Goal: Task Accomplishment & Management: Use online tool/utility

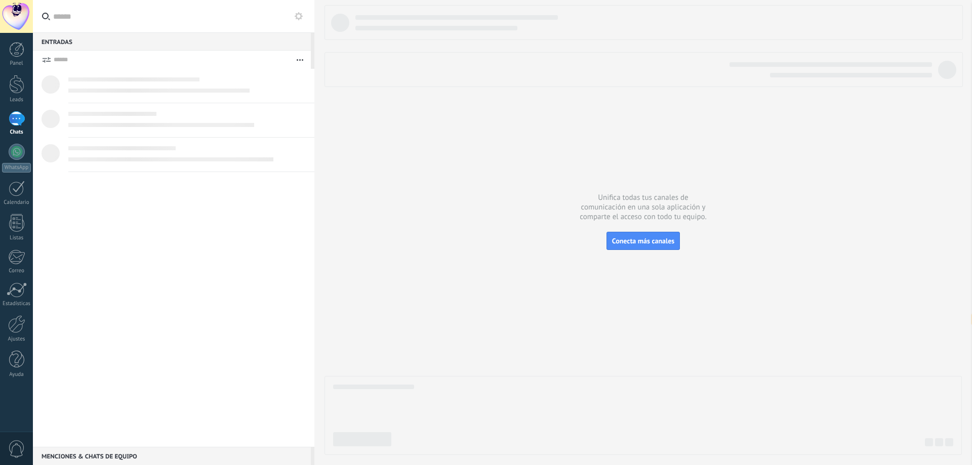
select select "**"
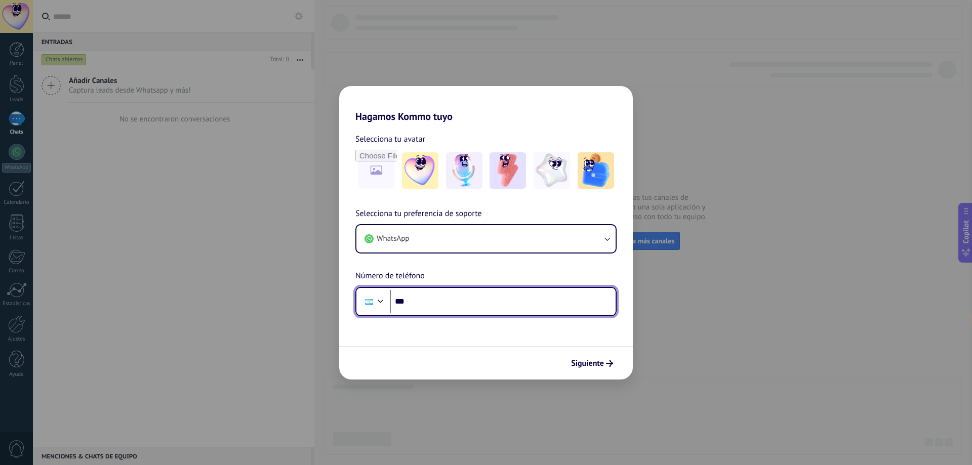
click at [465, 306] on input "***" at bounding box center [503, 301] width 226 height 23
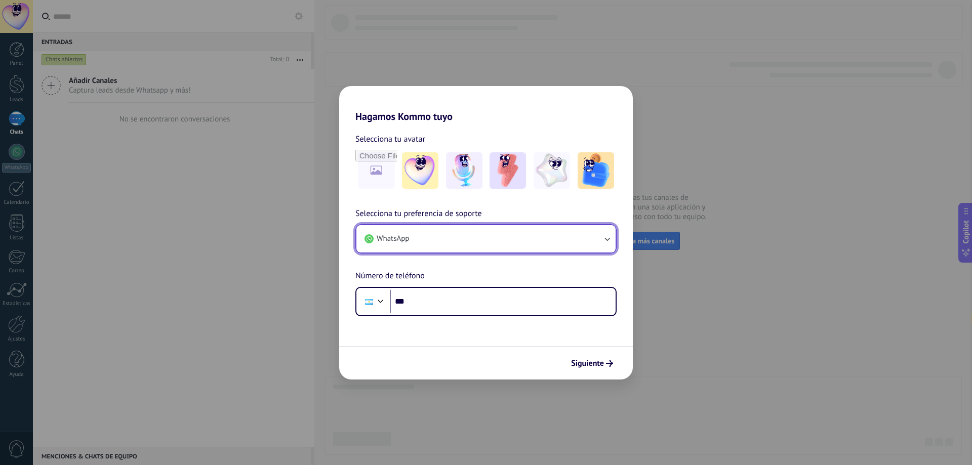
click at [482, 246] on button "WhatsApp" at bounding box center [485, 238] width 259 height 27
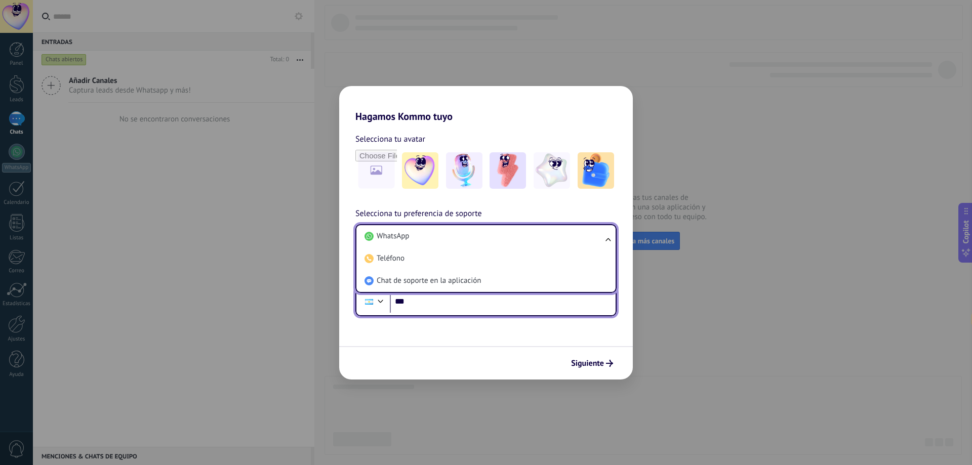
click at [460, 304] on input "***" at bounding box center [503, 301] width 226 height 23
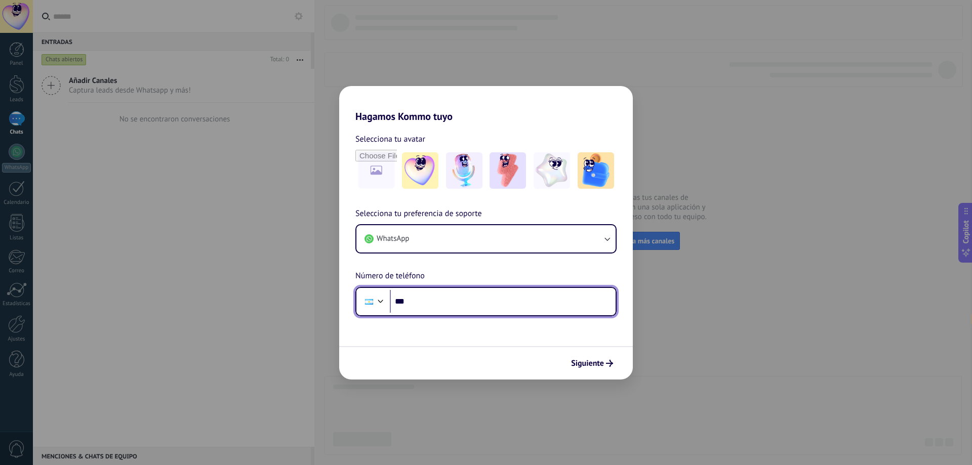
click at [460, 304] on input "***" at bounding box center [503, 301] width 226 height 23
click at [381, 300] on div at bounding box center [381, 300] width 12 height 12
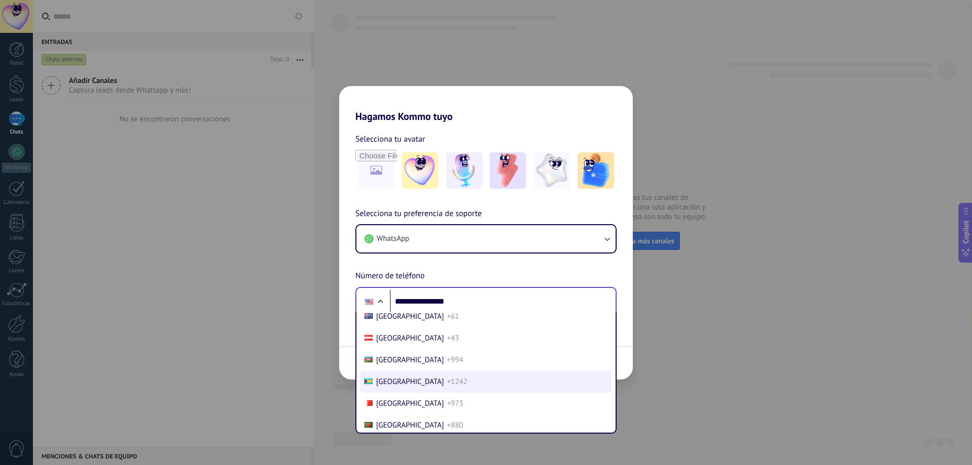
scroll to position [101, 0]
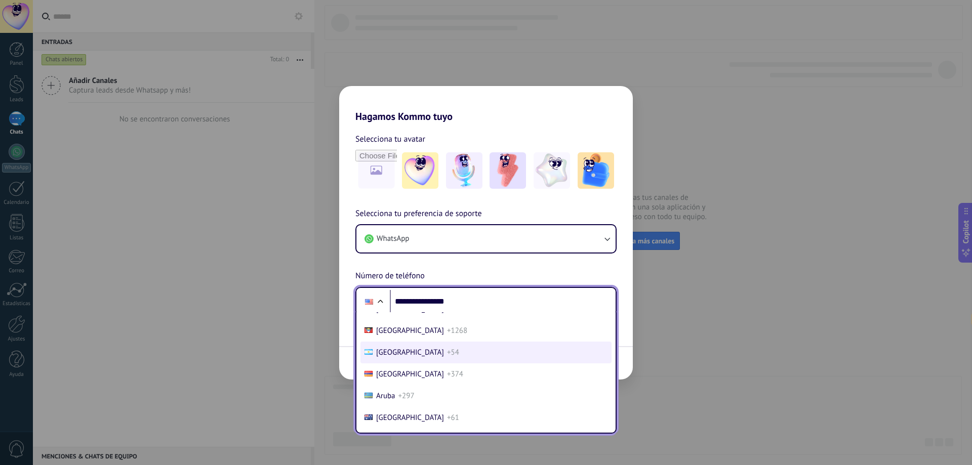
click at [391, 355] on span "[GEOGRAPHIC_DATA]" at bounding box center [410, 353] width 68 height 10
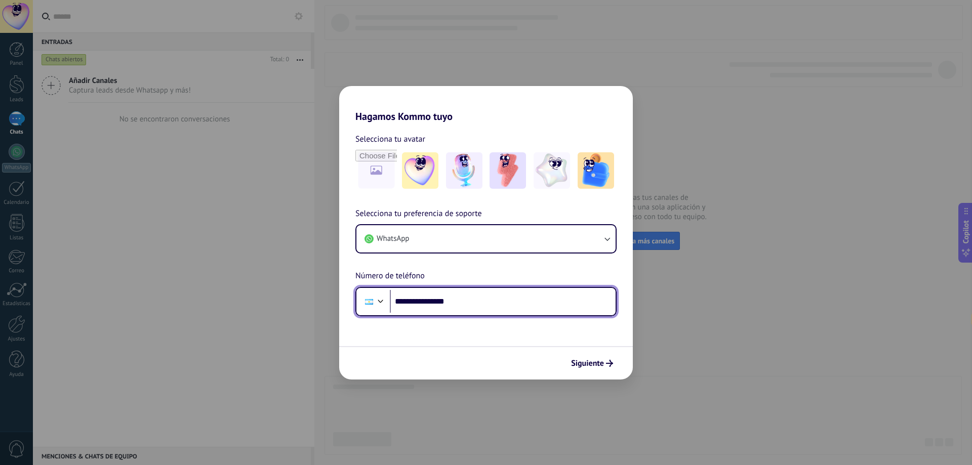
drag, startPoint x: 414, startPoint y: 301, endPoint x: 595, endPoint y: 301, distance: 181.8
click at [595, 301] on input "**********" at bounding box center [503, 301] width 226 height 23
type input "**********"
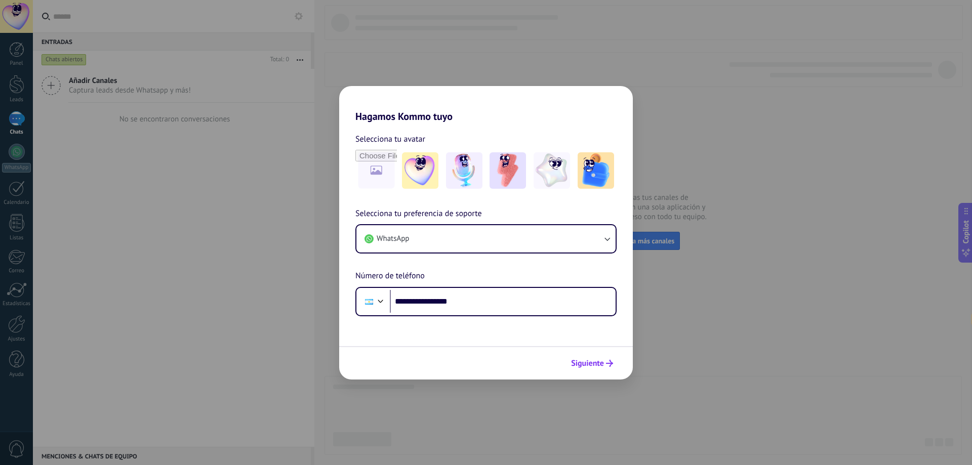
click at [606, 367] on span "Siguiente" at bounding box center [592, 363] width 42 height 7
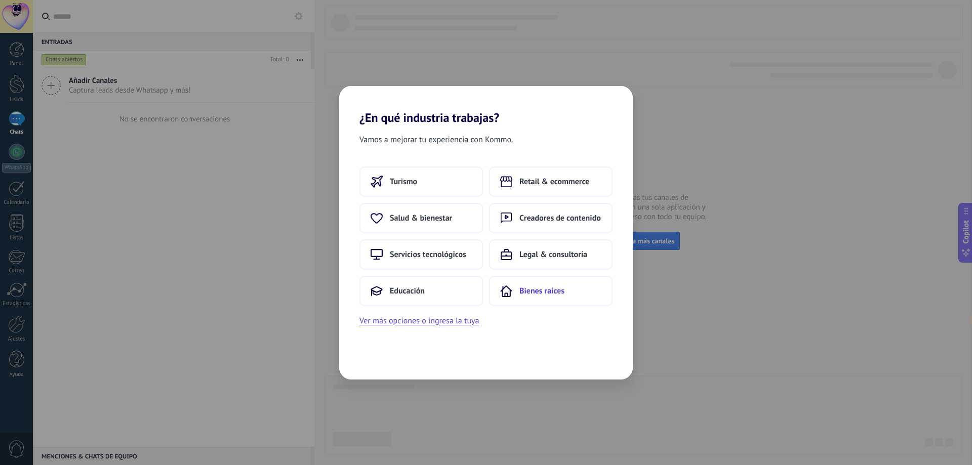
click at [558, 289] on span "Bienes raíces" at bounding box center [541, 291] width 45 height 10
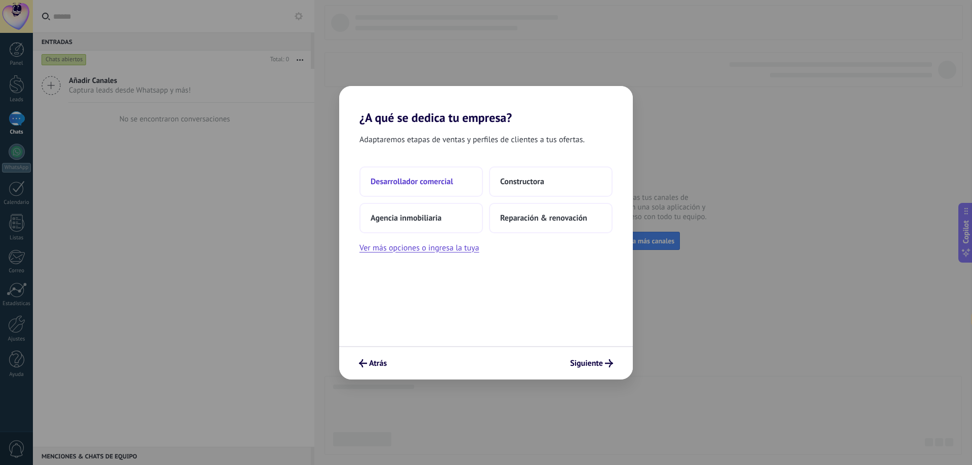
click at [417, 180] on span "Desarrollador comercial" at bounding box center [412, 182] width 83 height 10
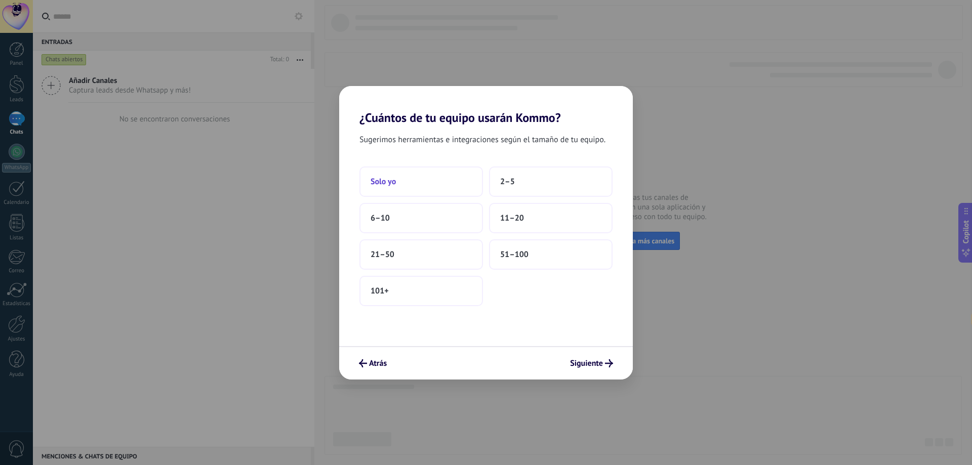
drag, startPoint x: 410, startPoint y: 181, endPoint x: 417, endPoint y: 185, distance: 8.6
click at [417, 185] on button "Solo yo" at bounding box center [421, 182] width 124 height 30
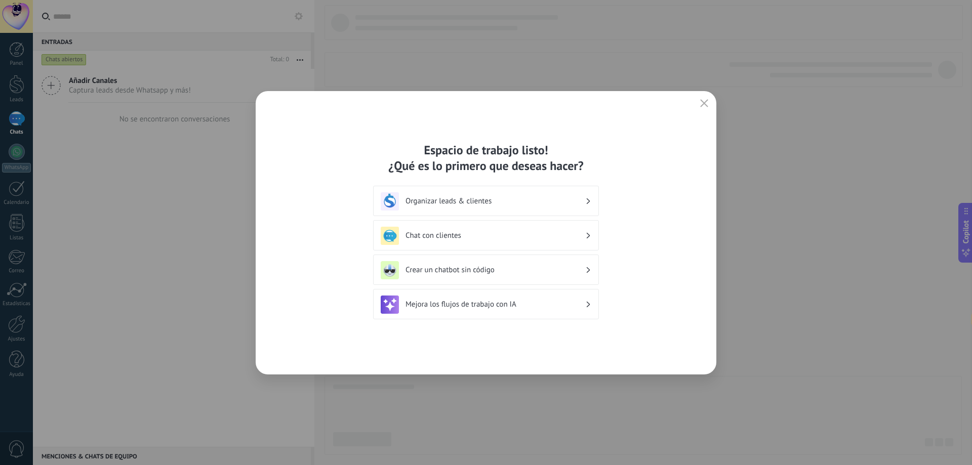
click at [484, 198] on h3 "Organizar leads & clientes" at bounding box center [496, 201] width 180 height 10
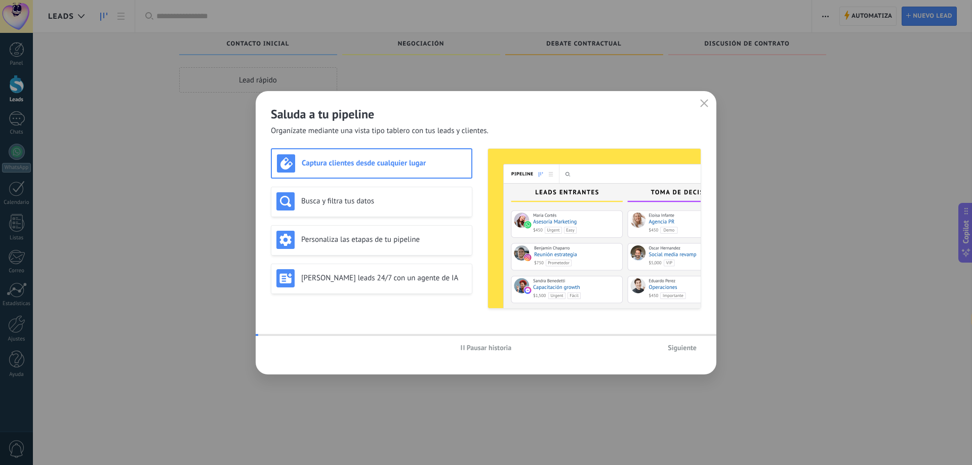
click at [523, 196] on img at bounding box center [594, 228] width 213 height 159
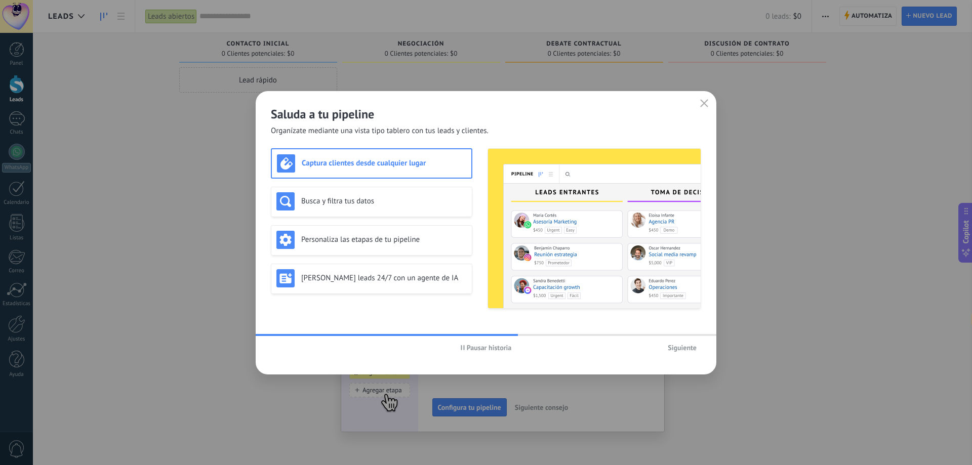
click at [465, 346] on span "Pausar historia" at bounding box center [486, 347] width 51 height 7
click at [677, 351] on span "Siguiente" at bounding box center [682, 347] width 29 height 7
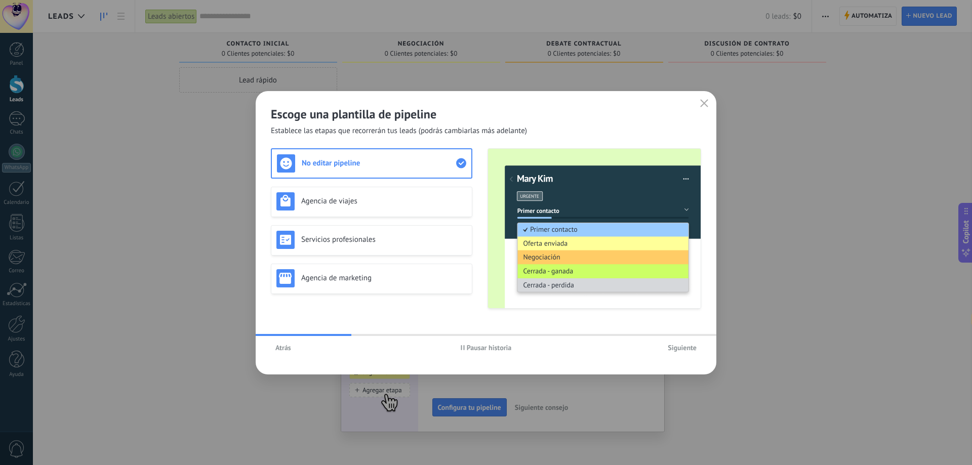
click at [683, 349] on span "Siguiente" at bounding box center [682, 347] width 29 height 7
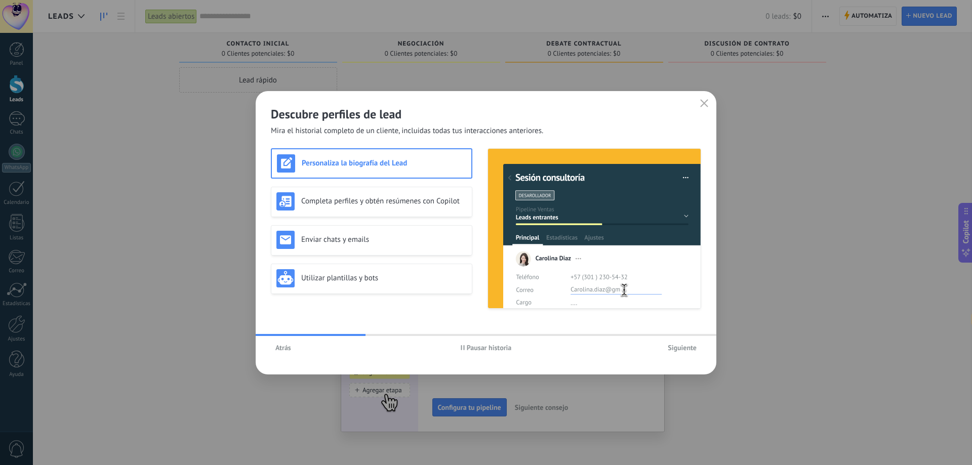
click at [683, 349] on span "Siguiente" at bounding box center [682, 347] width 29 height 7
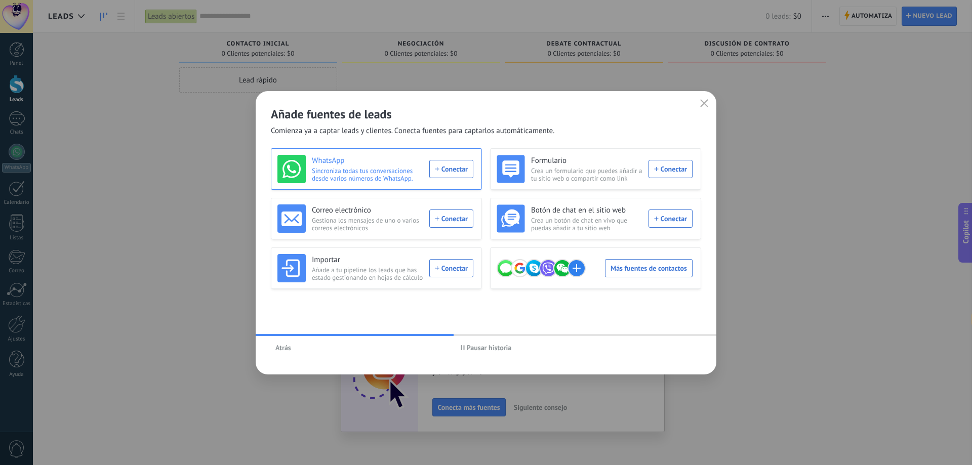
click at [454, 168] on div "WhatsApp Sincroniza todas tus conversaciones desde varios números de WhatsApp. …" at bounding box center [375, 169] width 196 height 28
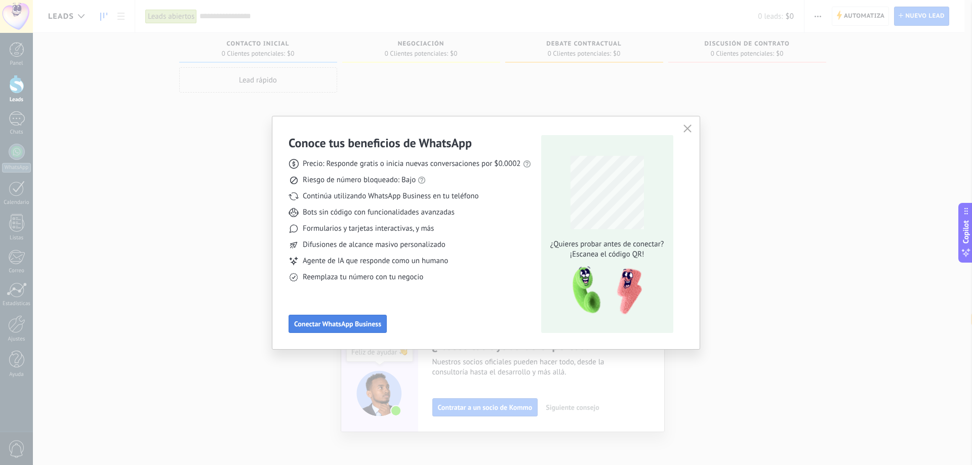
click at [338, 325] on span "Conectar WhatsApp Business" at bounding box center [337, 323] width 87 height 7
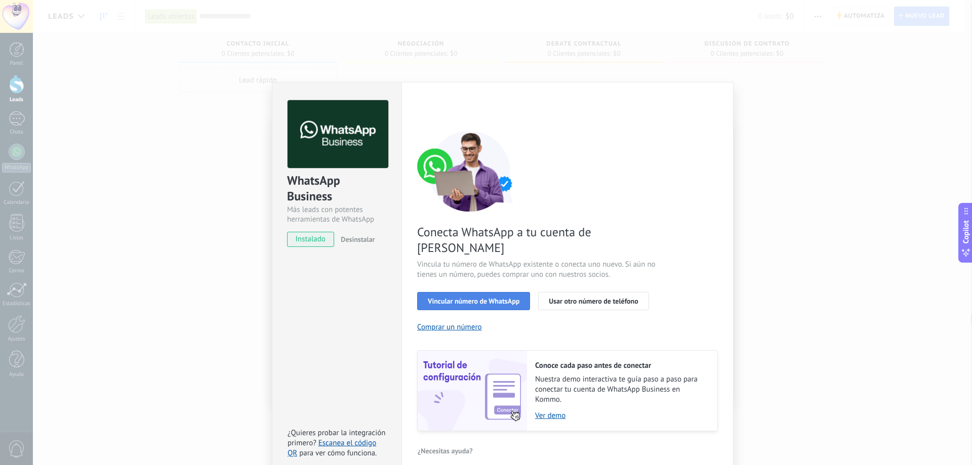
click at [480, 298] on span "Vincular número de WhatsApp" at bounding box center [474, 301] width 92 height 7
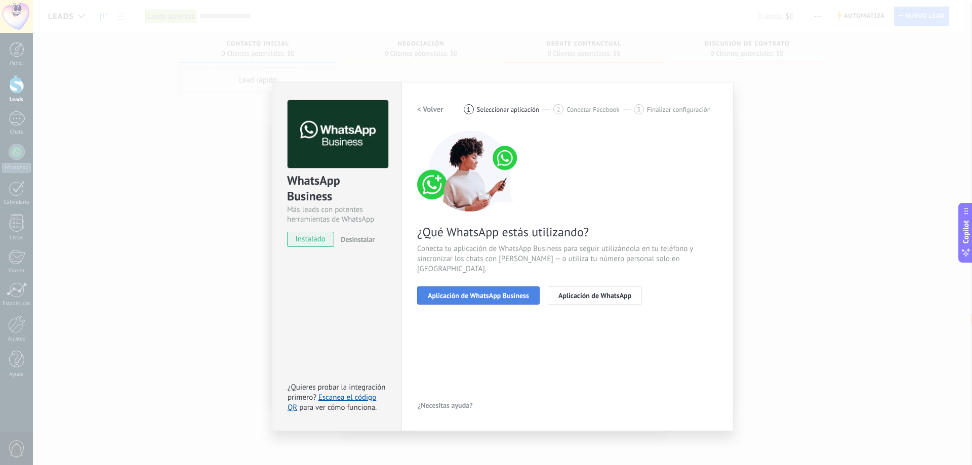
click at [506, 292] on span "Aplicación de WhatsApp Business" at bounding box center [478, 295] width 101 height 7
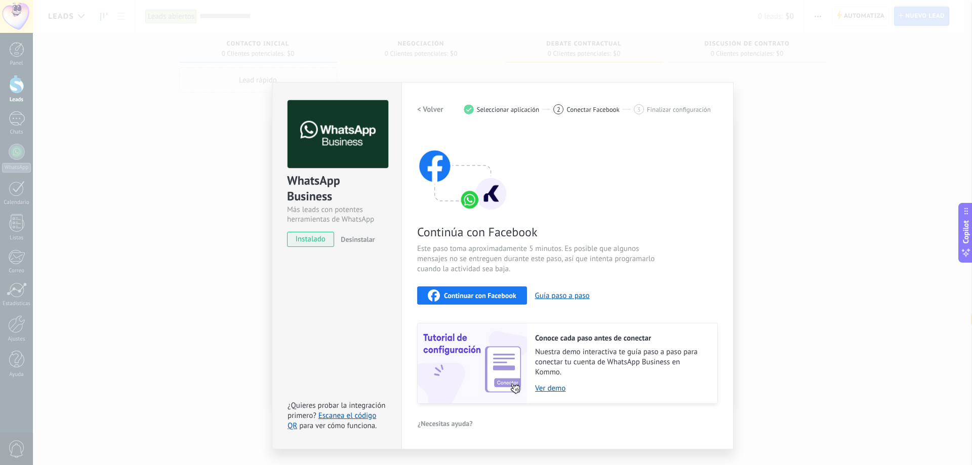
click at [504, 298] on span "Continuar con Facebook" at bounding box center [480, 295] width 72 height 7
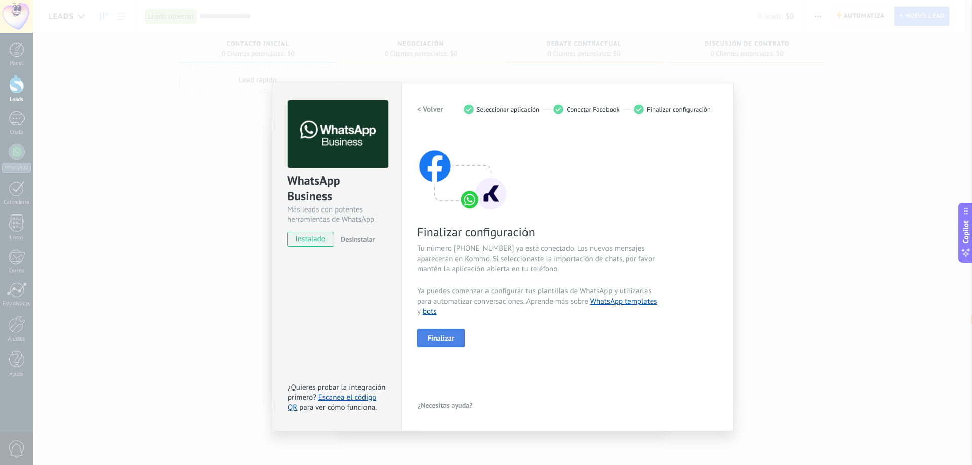
click at [450, 340] on span "Finalizar" at bounding box center [441, 338] width 26 height 7
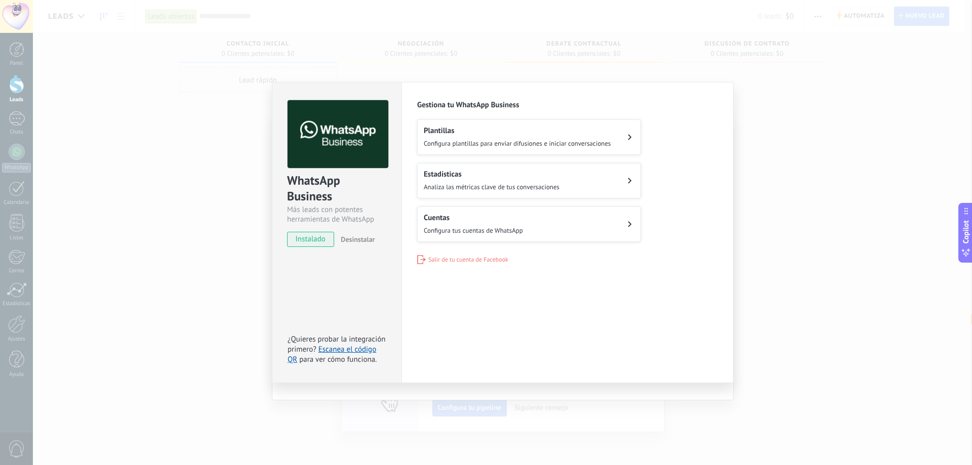
click at [501, 229] on span "Configura tus cuentas de WhatsApp" at bounding box center [473, 230] width 99 height 9
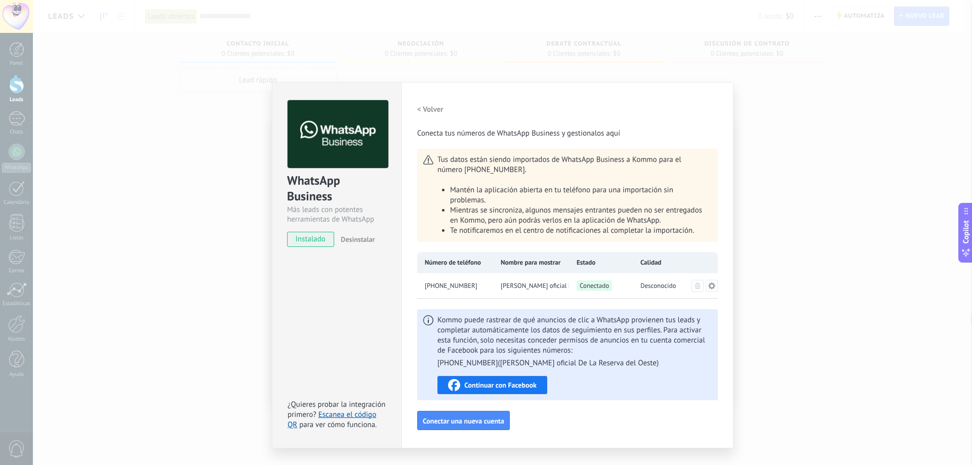
click at [519, 382] on span "Continuar con Facebook" at bounding box center [500, 385] width 72 height 7
click at [710, 287] on icon at bounding box center [711, 285] width 7 height 7
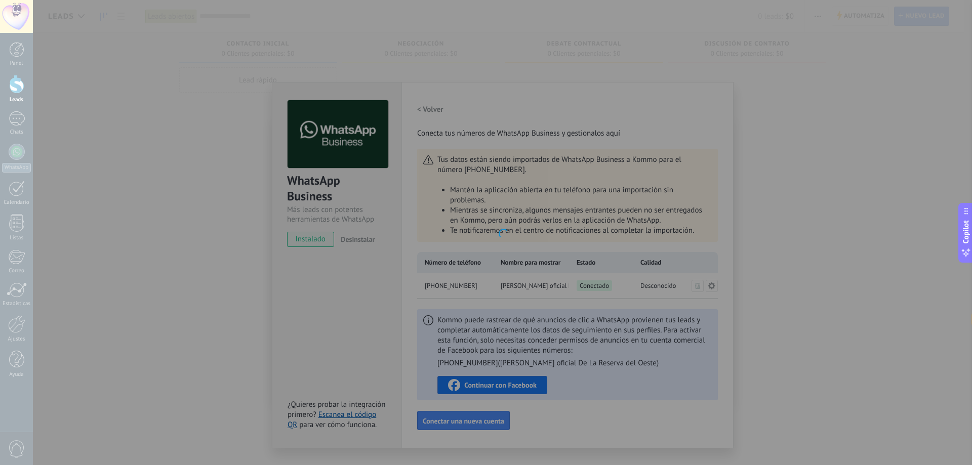
drag, startPoint x: 729, startPoint y: 196, endPoint x: 720, endPoint y: 158, distance: 39.4
click at [717, 179] on div "[PHONE_NUMBER] [PERSON_NAME] oficial De La Reserva del Oeste Aplicación de What…" at bounding box center [502, 232] width 939 height 465
